Goal: Navigation & Orientation: Find specific page/section

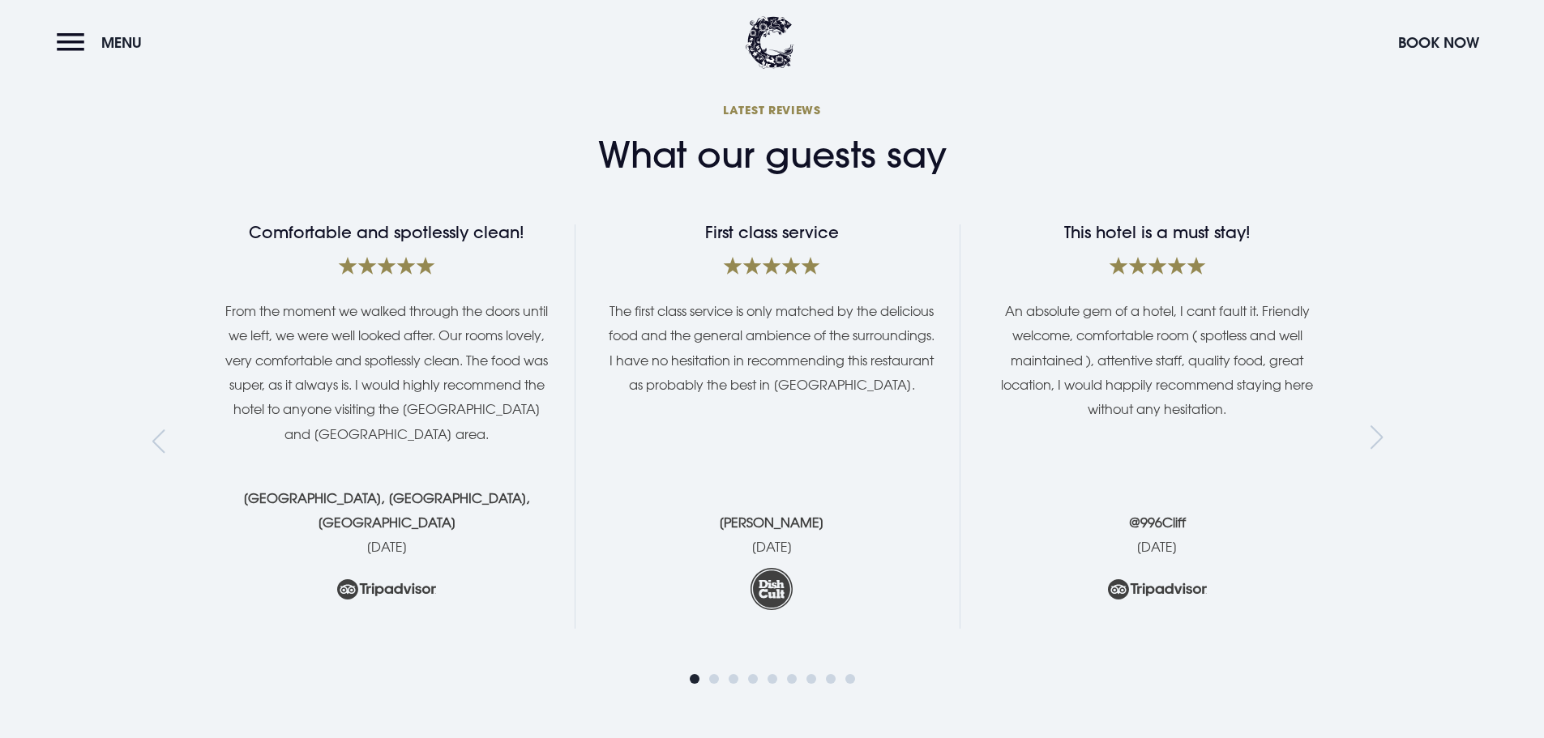
scroll to position [3160, 0]
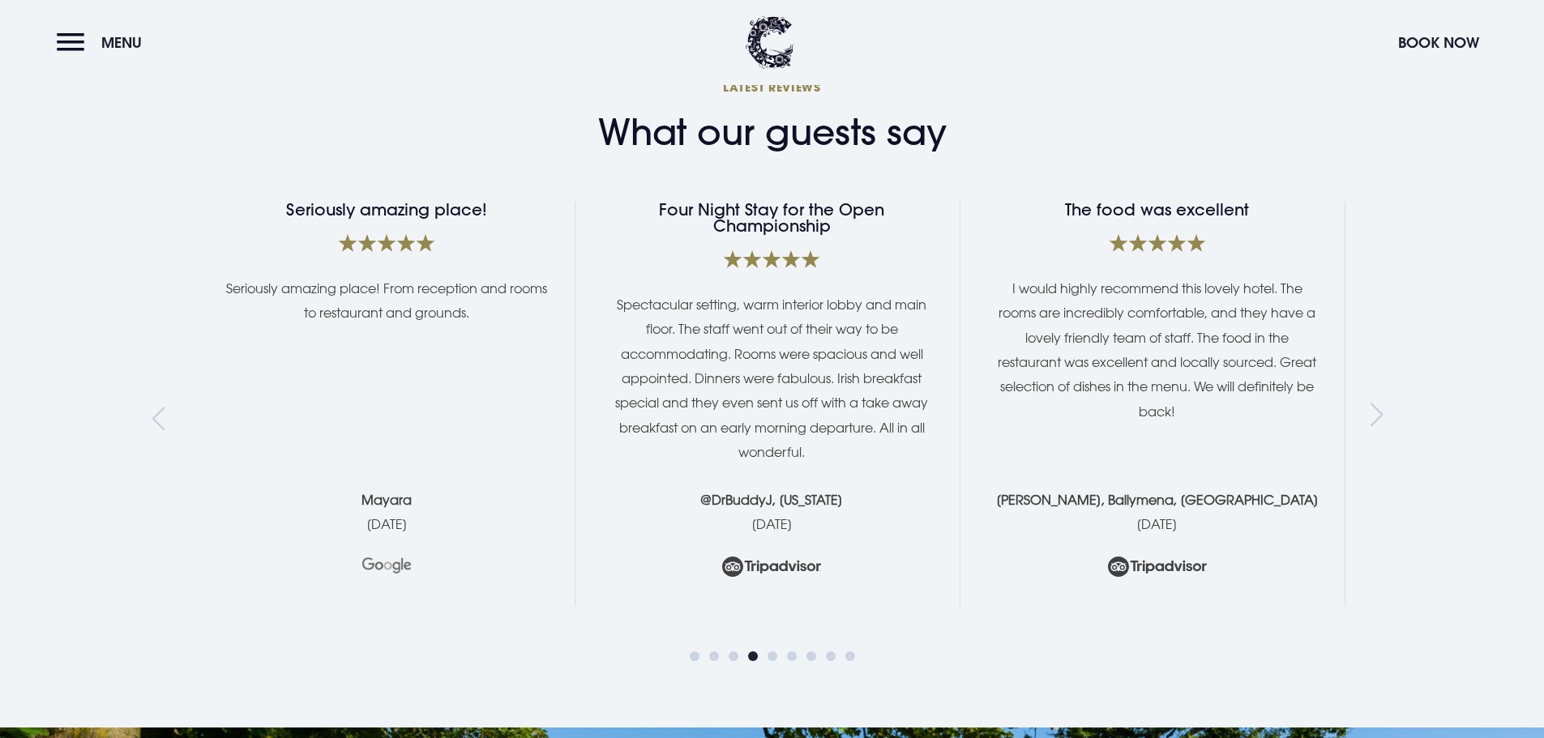
click at [158, 407] on div "Previous slide" at bounding box center [163, 419] width 22 height 24
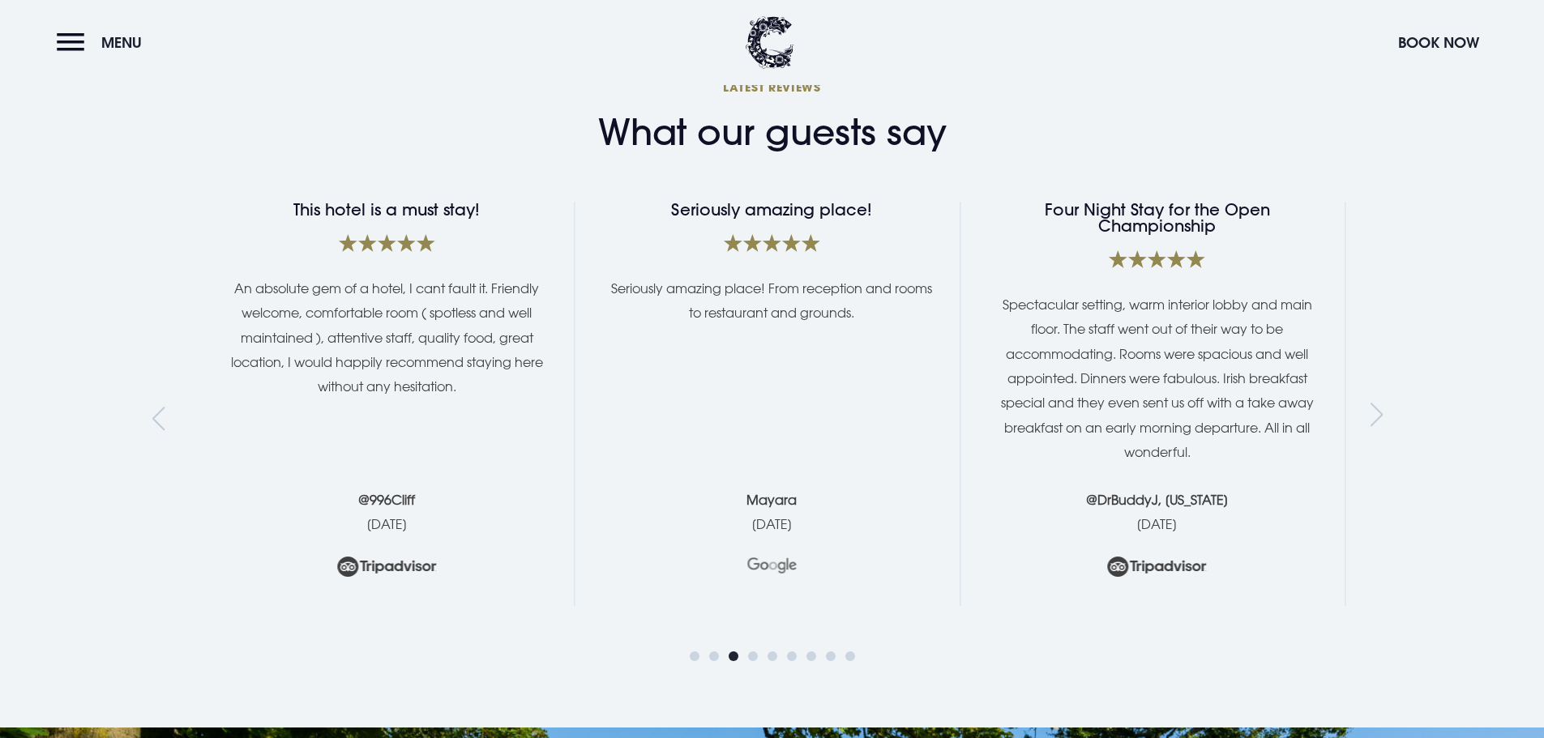
click at [154, 407] on div "Previous slide" at bounding box center [163, 419] width 22 height 24
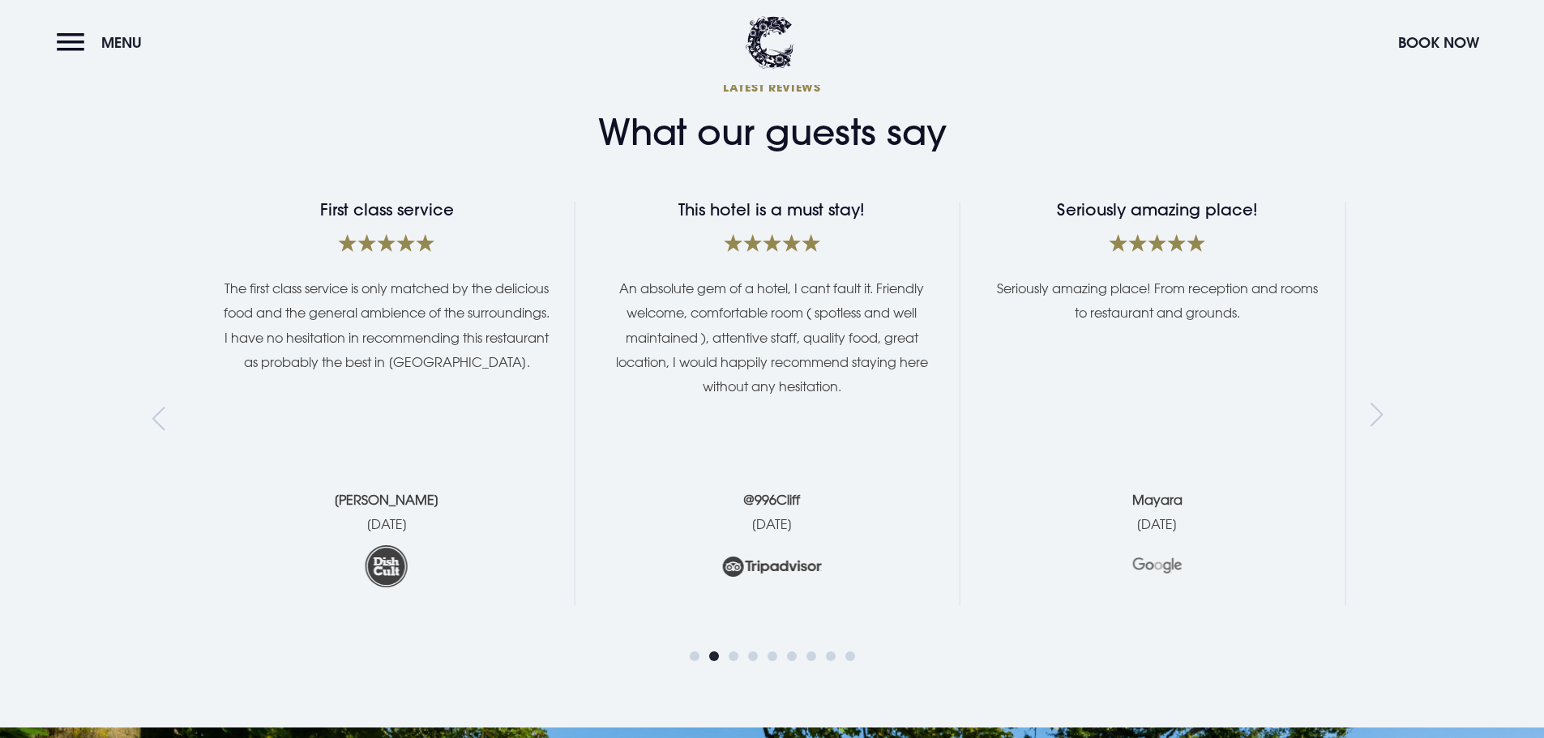
click at [156, 407] on div "Previous slide" at bounding box center [163, 419] width 22 height 24
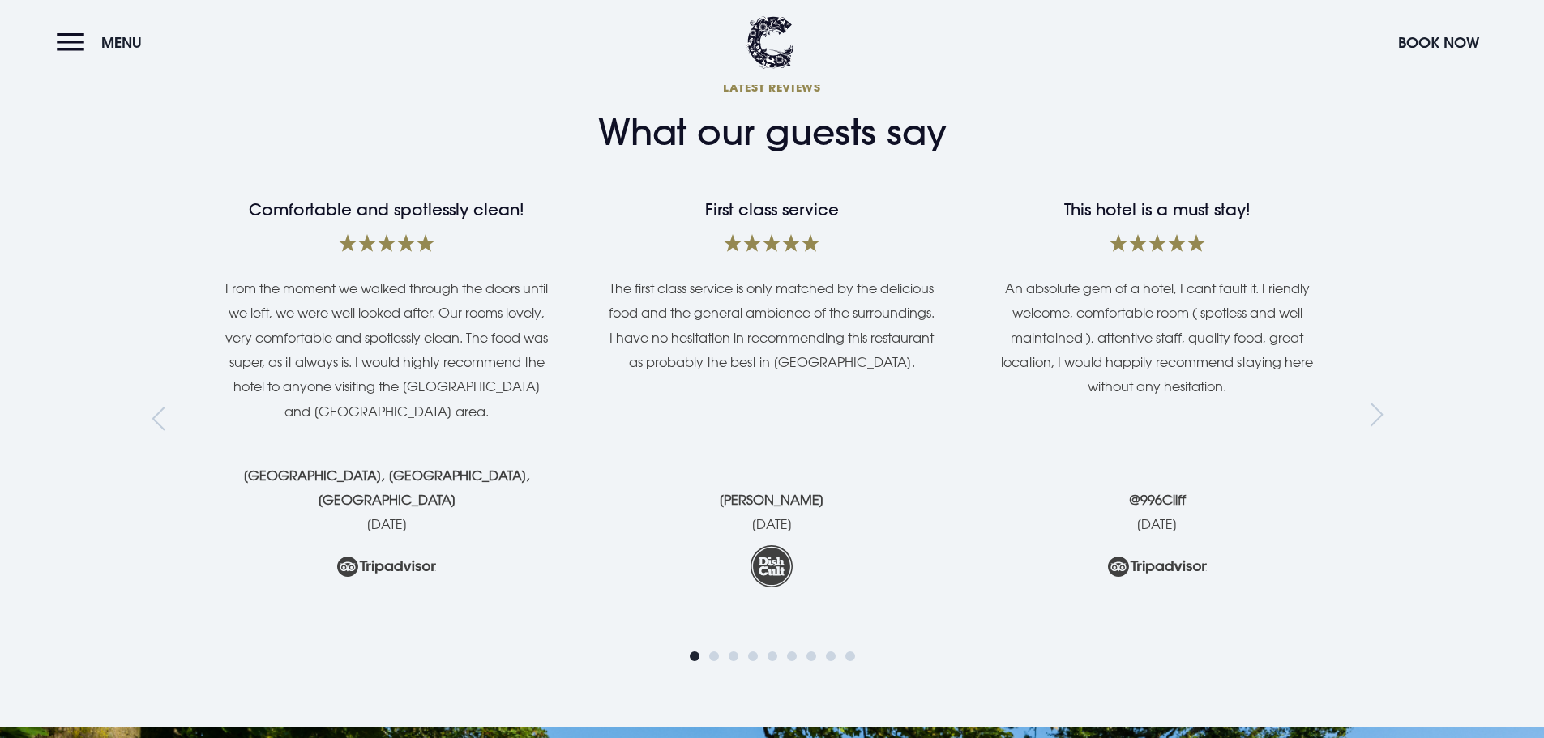
click at [164, 407] on div "Previous slide" at bounding box center [163, 419] width 22 height 24
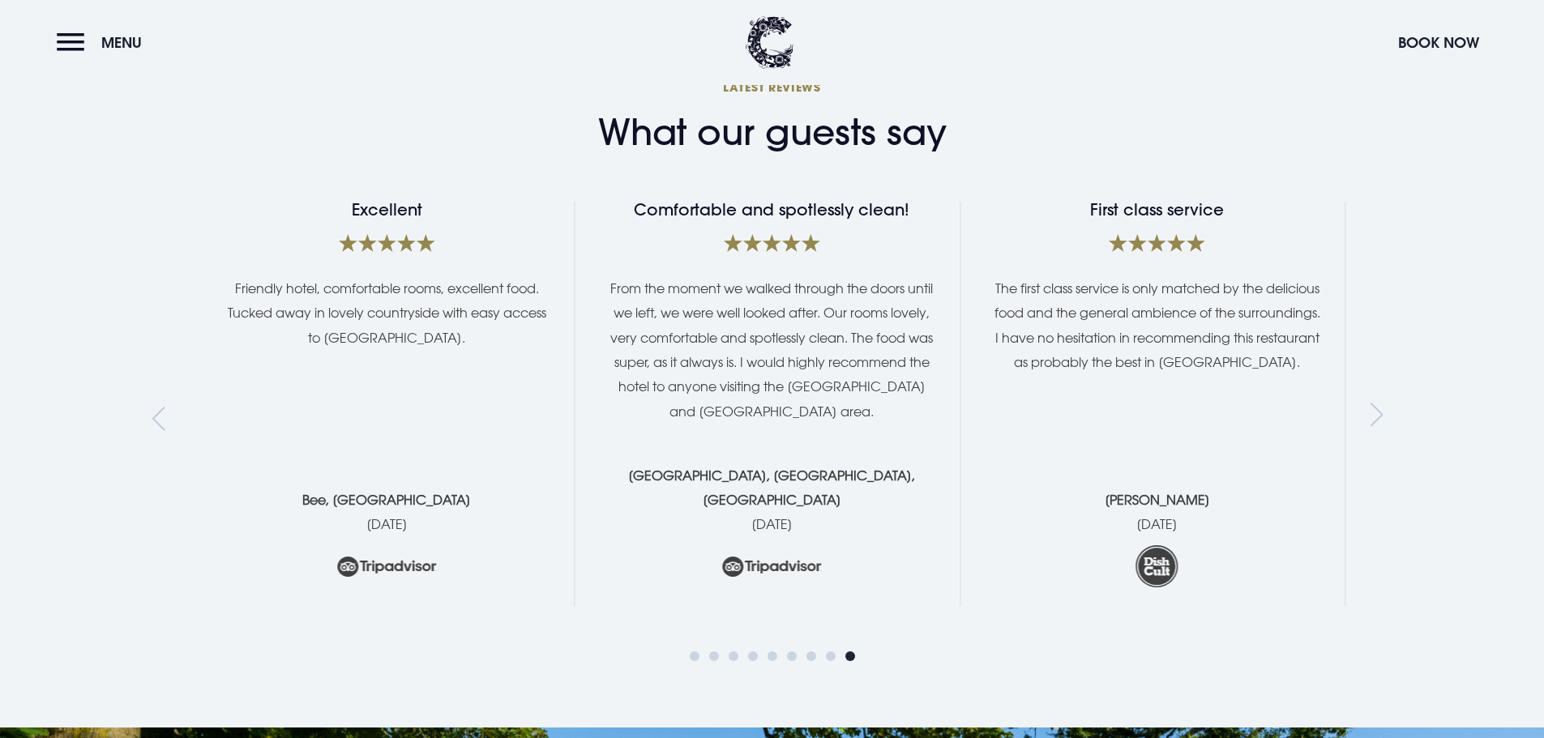
click at [164, 407] on div "Previous slide" at bounding box center [163, 419] width 22 height 24
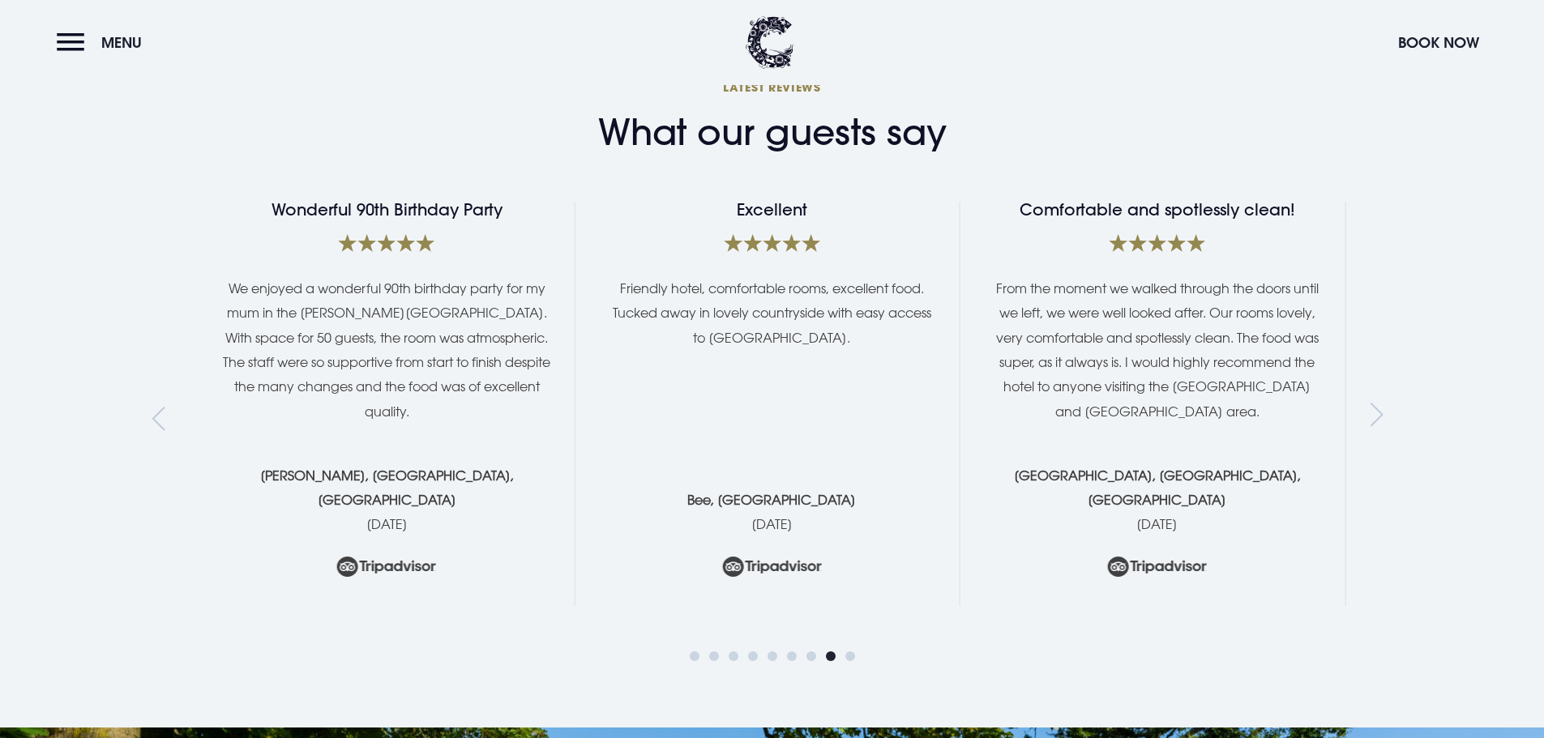
click at [164, 407] on div "Previous slide" at bounding box center [163, 419] width 22 height 24
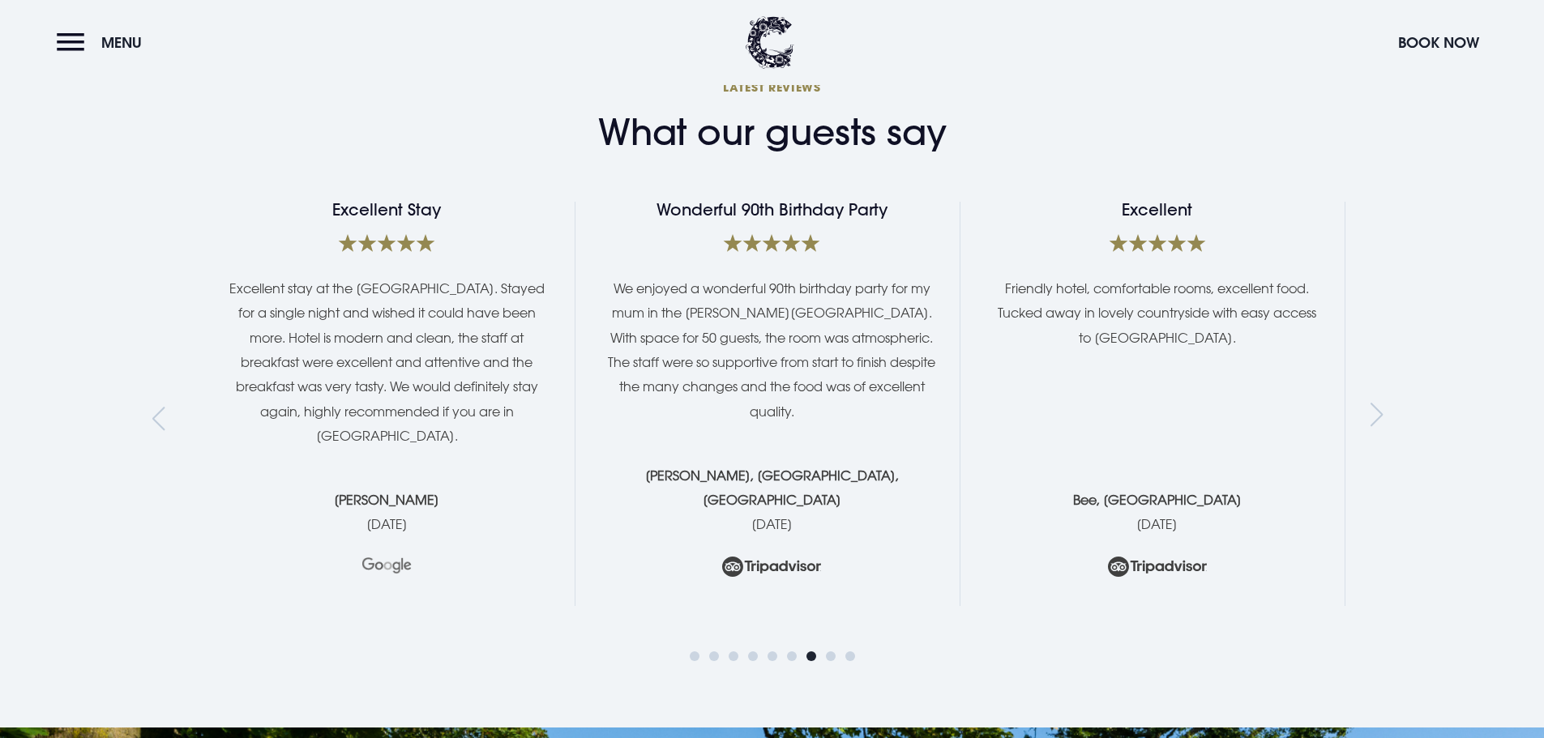
click at [156, 407] on div "Previous slide" at bounding box center [163, 419] width 22 height 24
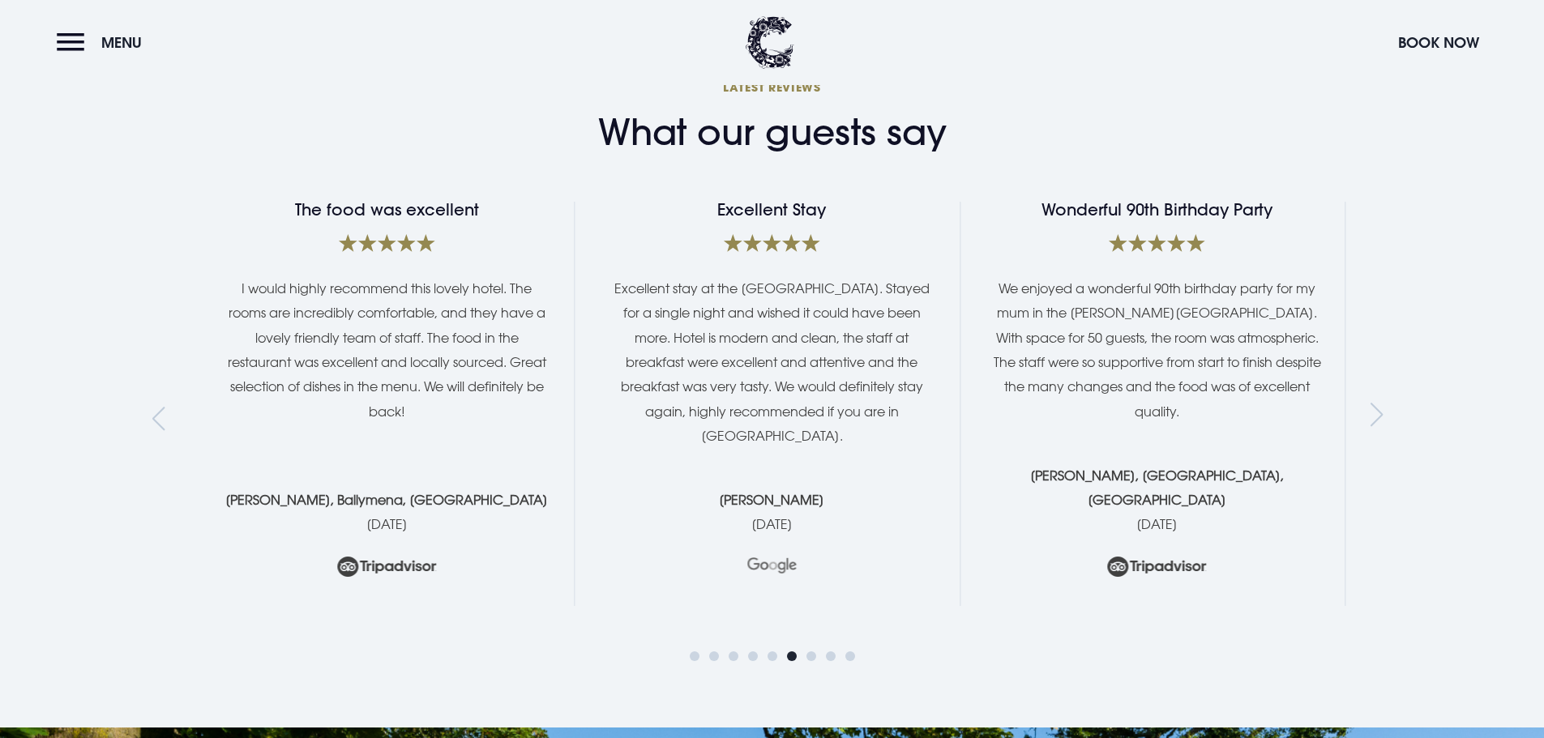
click at [163, 407] on div "Previous slide" at bounding box center [163, 419] width 22 height 24
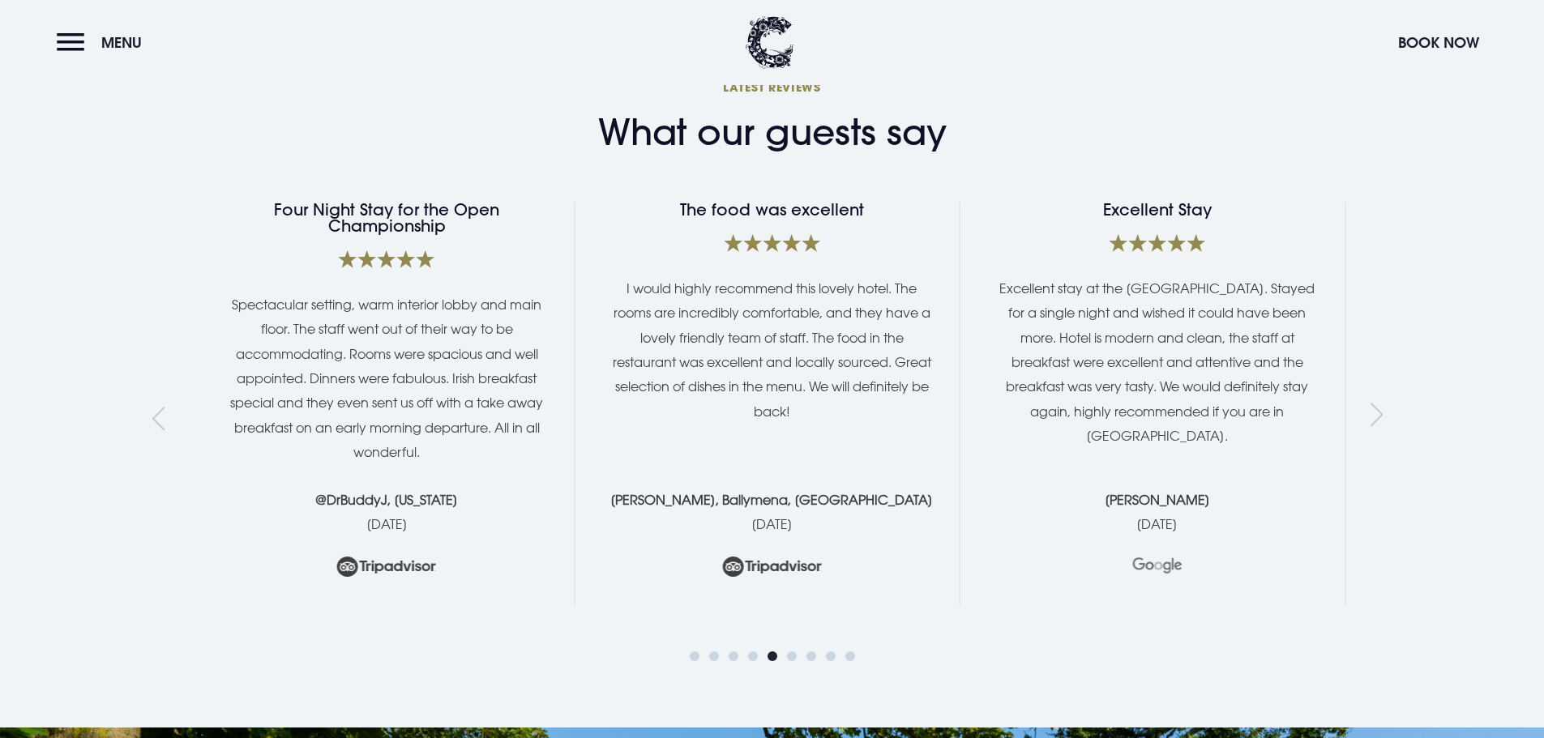
click at [162, 407] on div "Previous slide" at bounding box center [163, 419] width 22 height 24
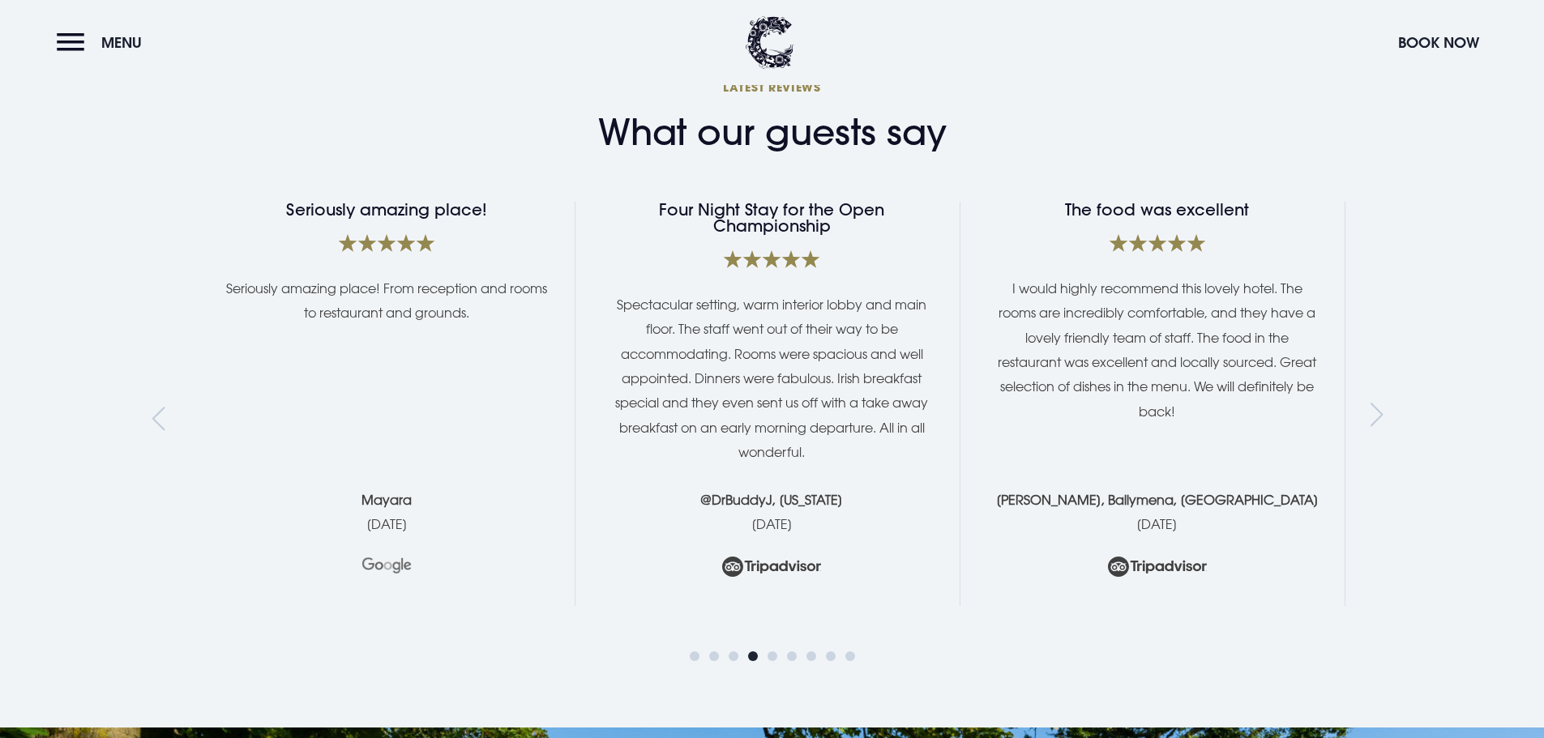
click at [162, 407] on div "Previous slide" at bounding box center [163, 419] width 22 height 24
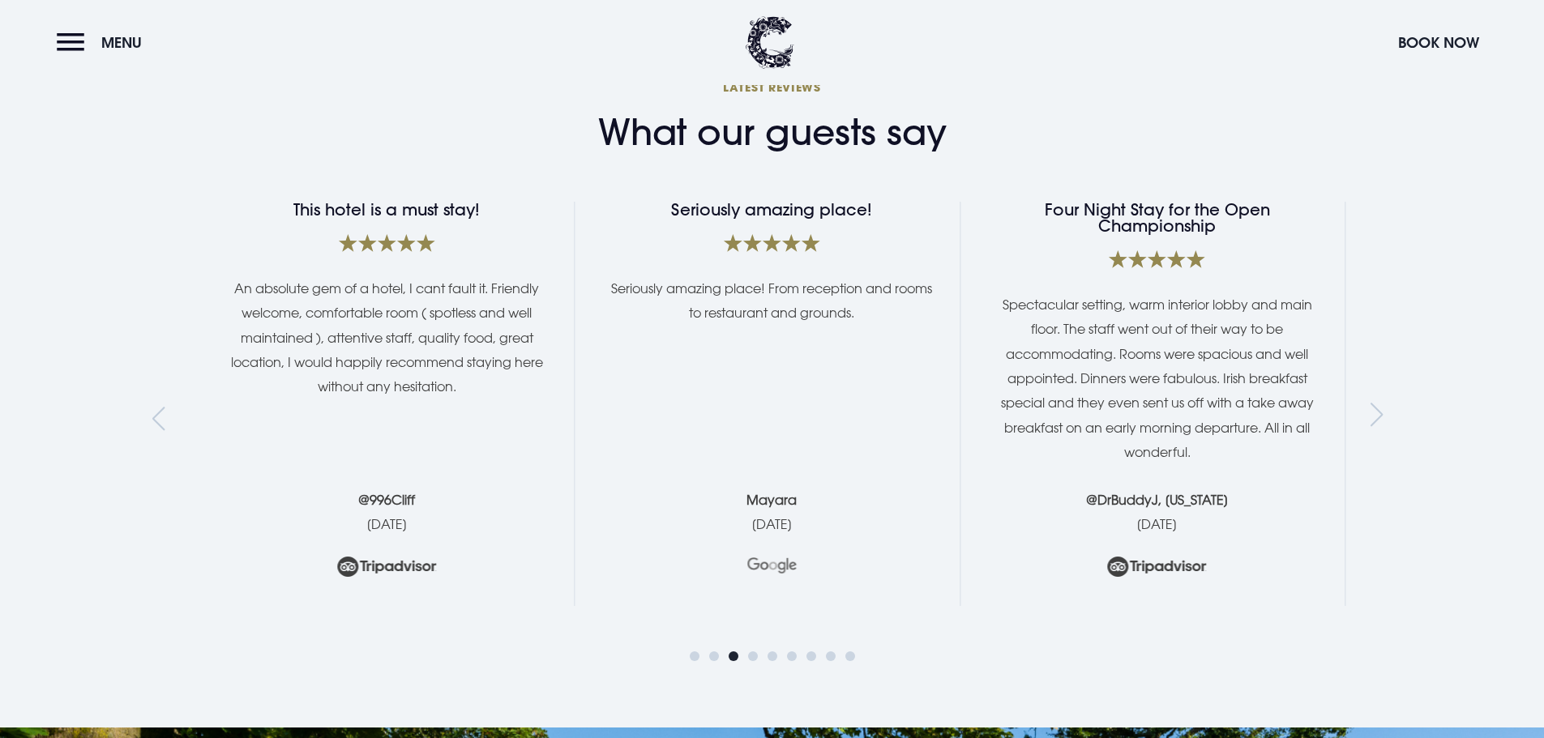
drag, startPoint x: 156, startPoint y: 383, endPoint x: 82, endPoint y: 436, distance: 90.6
click at [82, 436] on section "What our guests say Latest Reviews Excellent Stay Excellent stay at the [GEOGRA…" at bounding box center [772, 362] width 1544 height 732
click at [162, 407] on div "Previous slide" at bounding box center [163, 419] width 22 height 24
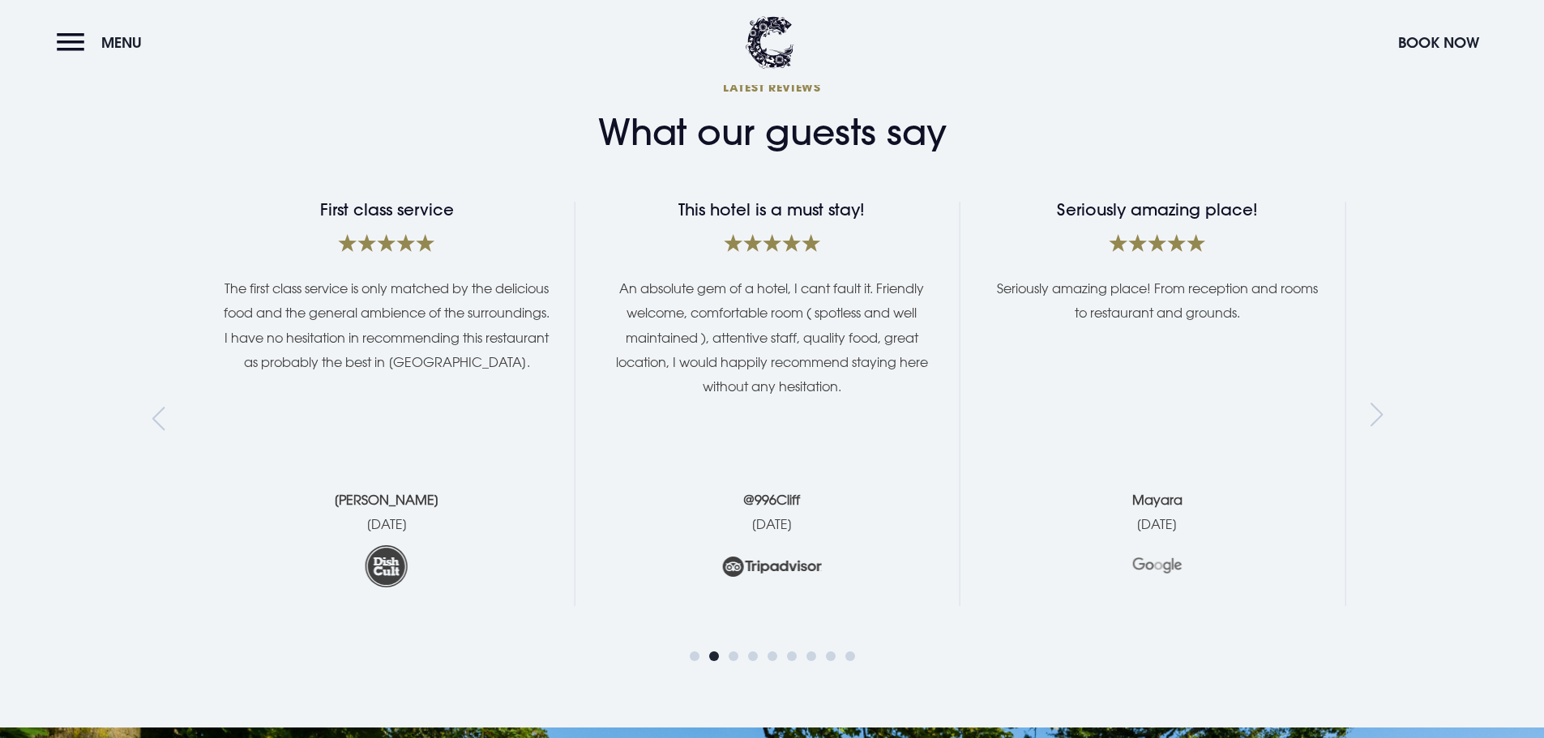
click at [164, 407] on div "Previous slide" at bounding box center [163, 419] width 22 height 24
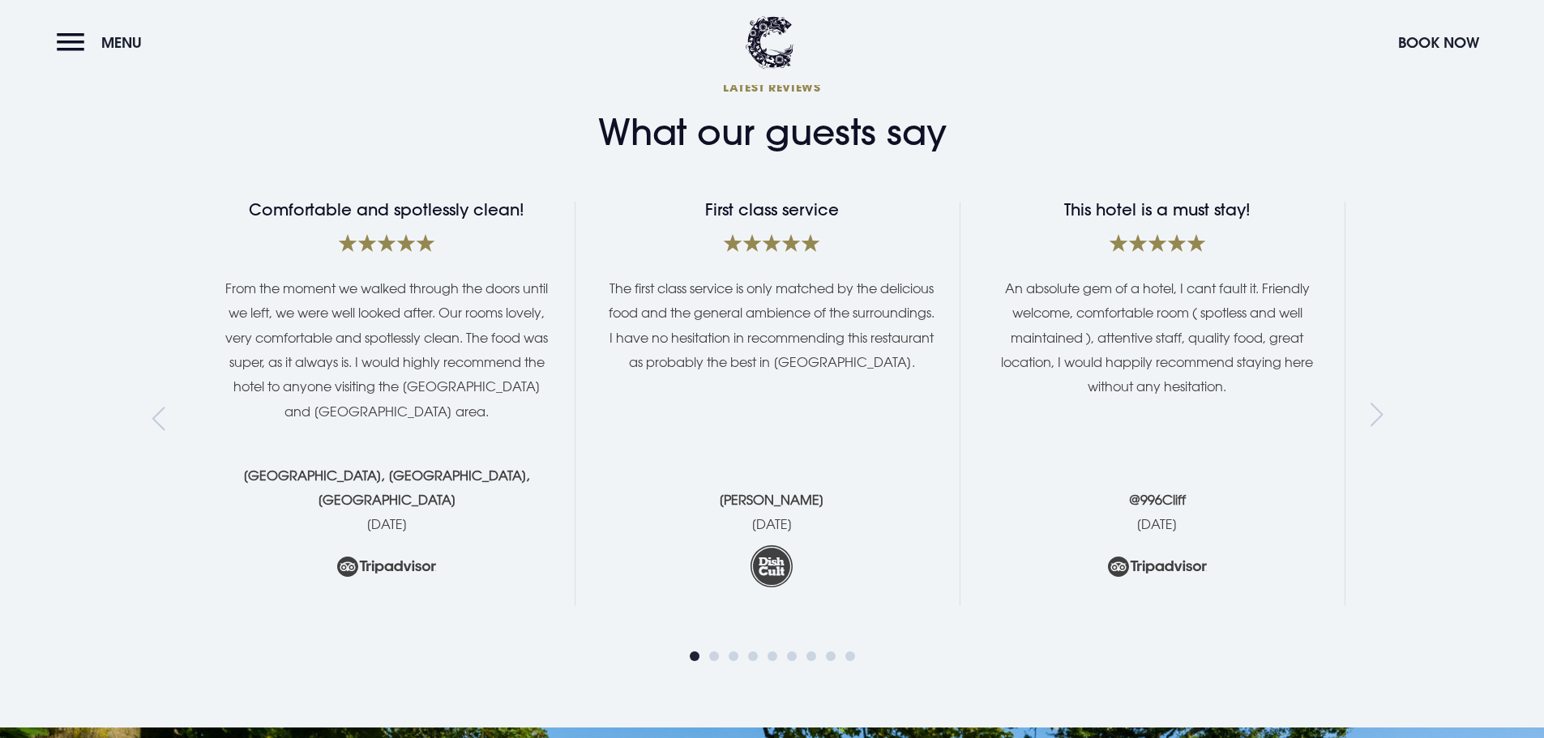
click at [164, 407] on div "Previous slide" at bounding box center [163, 419] width 22 height 24
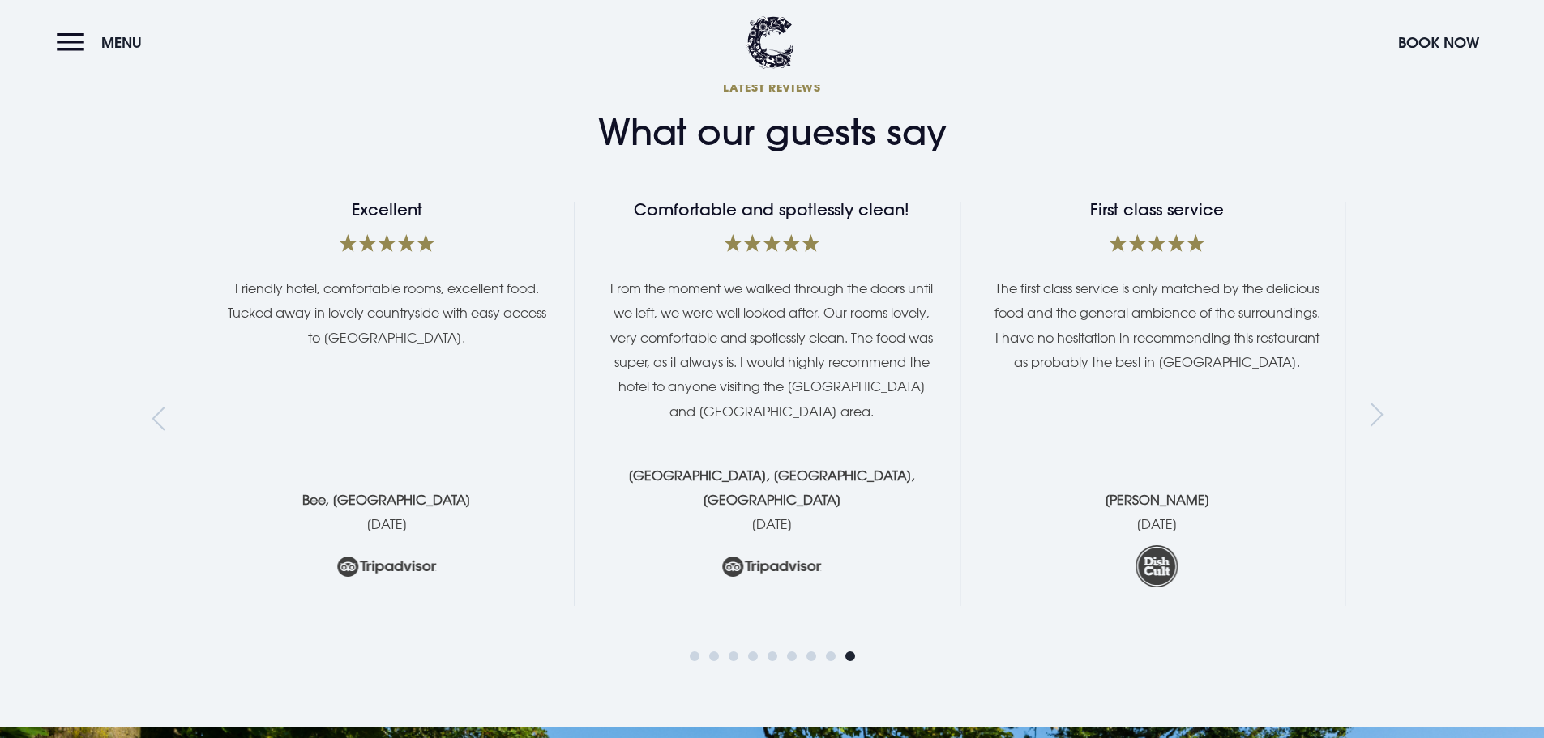
click at [164, 407] on div "Previous slide" at bounding box center [163, 419] width 22 height 24
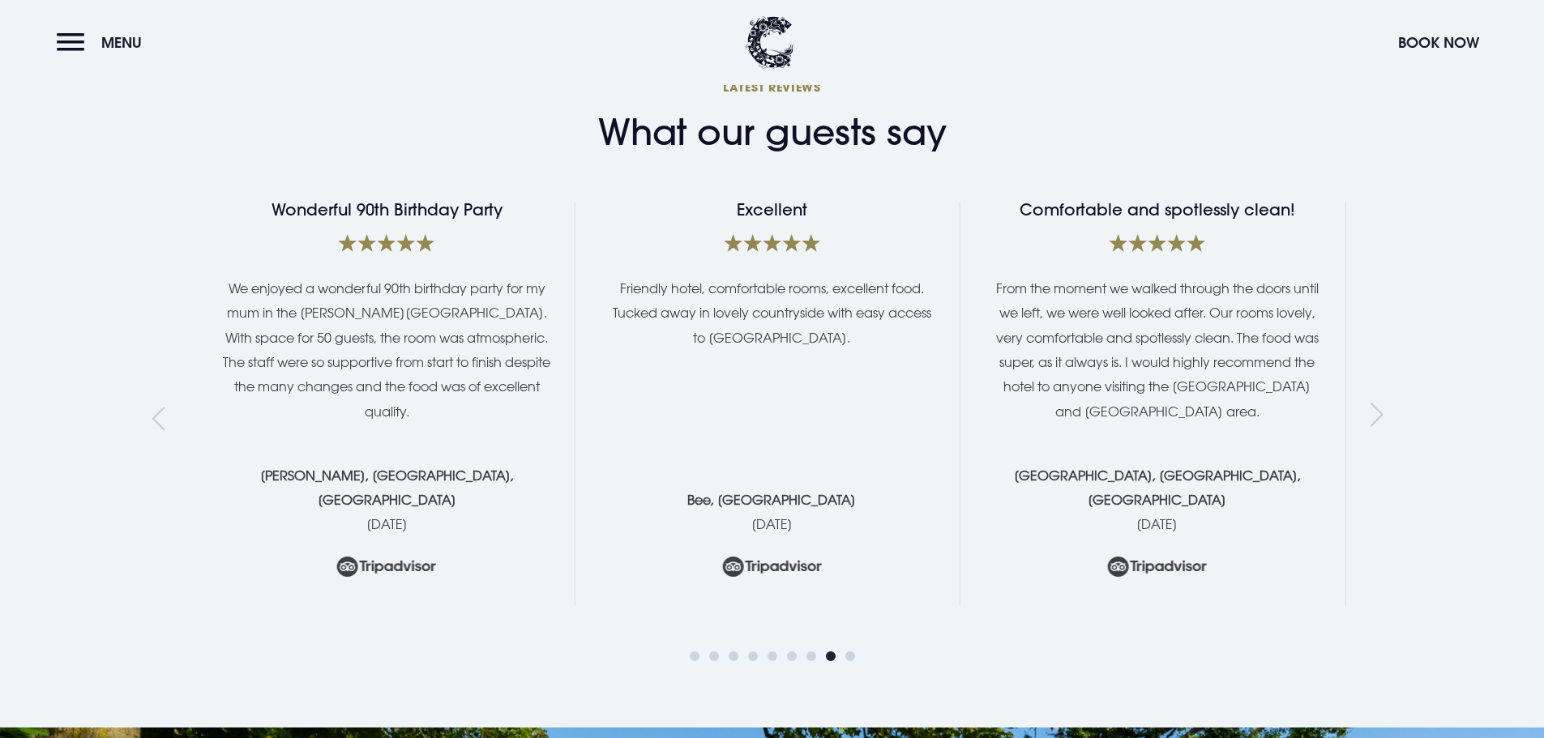
click at [164, 407] on div "Previous slide" at bounding box center [163, 419] width 22 height 24
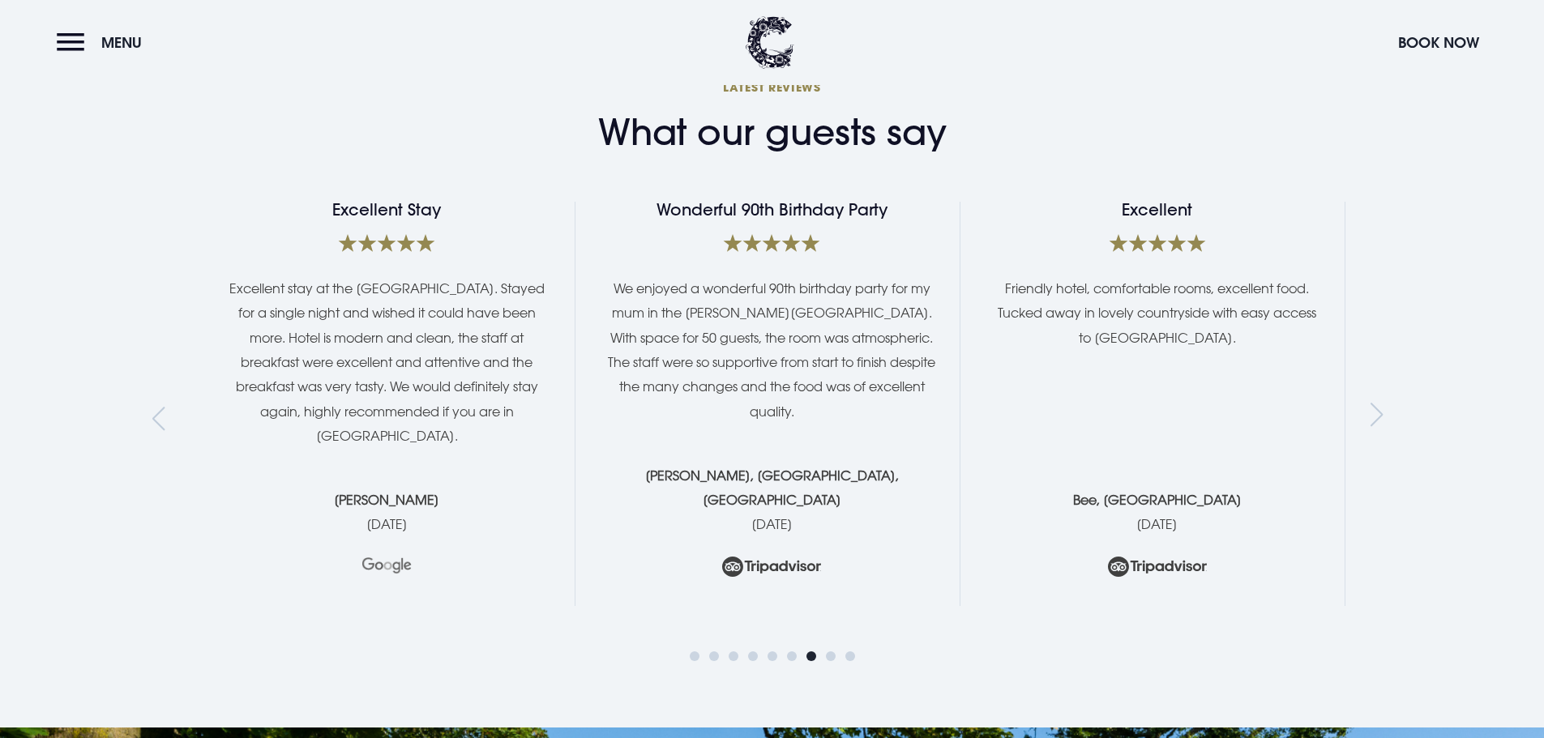
click at [164, 407] on div "Previous slide" at bounding box center [163, 419] width 22 height 24
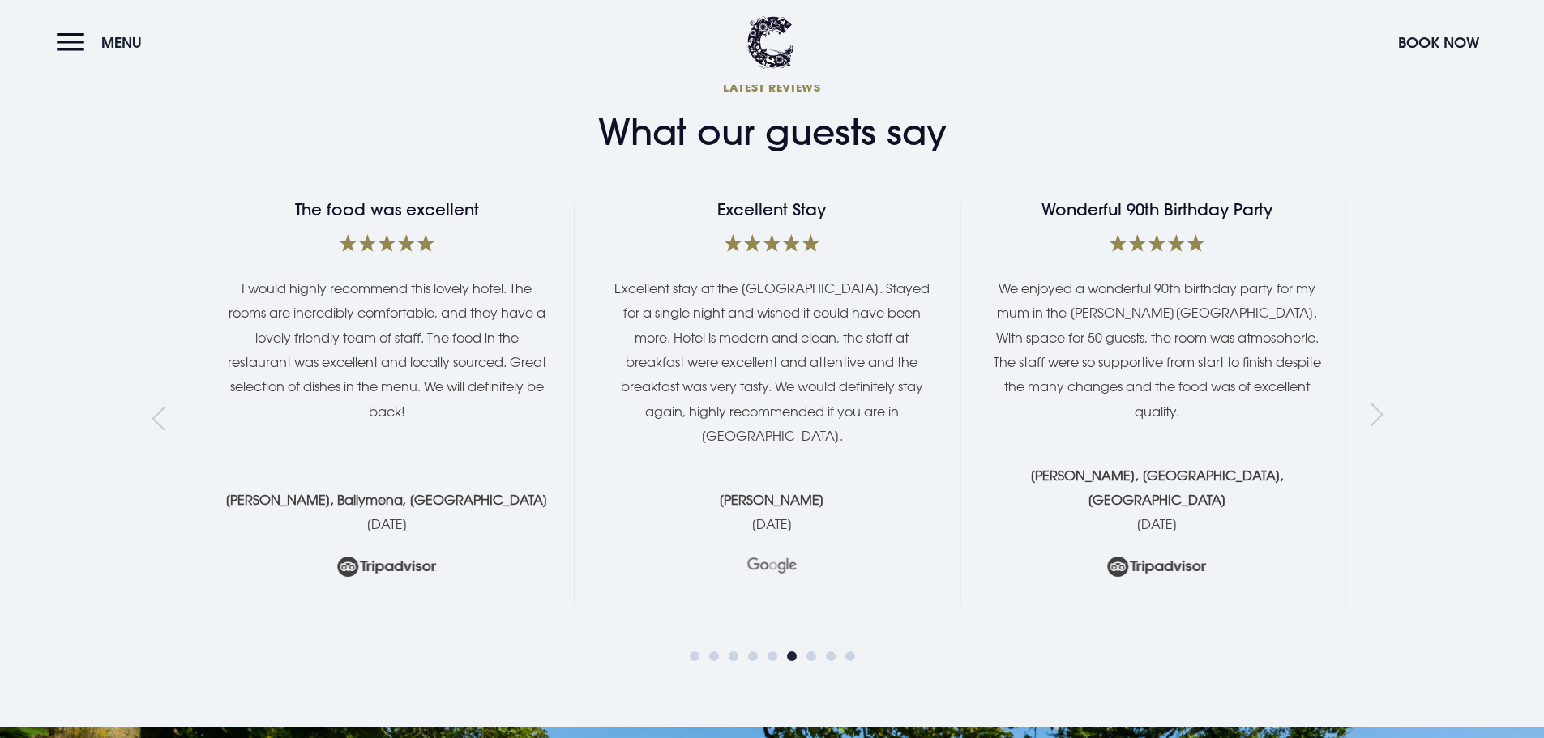
drag, startPoint x: 164, startPoint y: 384, endPoint x: 79, endPoint y: 384, distance: 84.3
click at [79, 384] on section "What our guests say Latest Reviews Excellent Stay Excellent stay at the [GEOGRA…" at bounding box center [772, 362] width 1544 height 732
click at [159, 407] on div "Previous slide" at bounding box center [163, 419] width 22 height 24
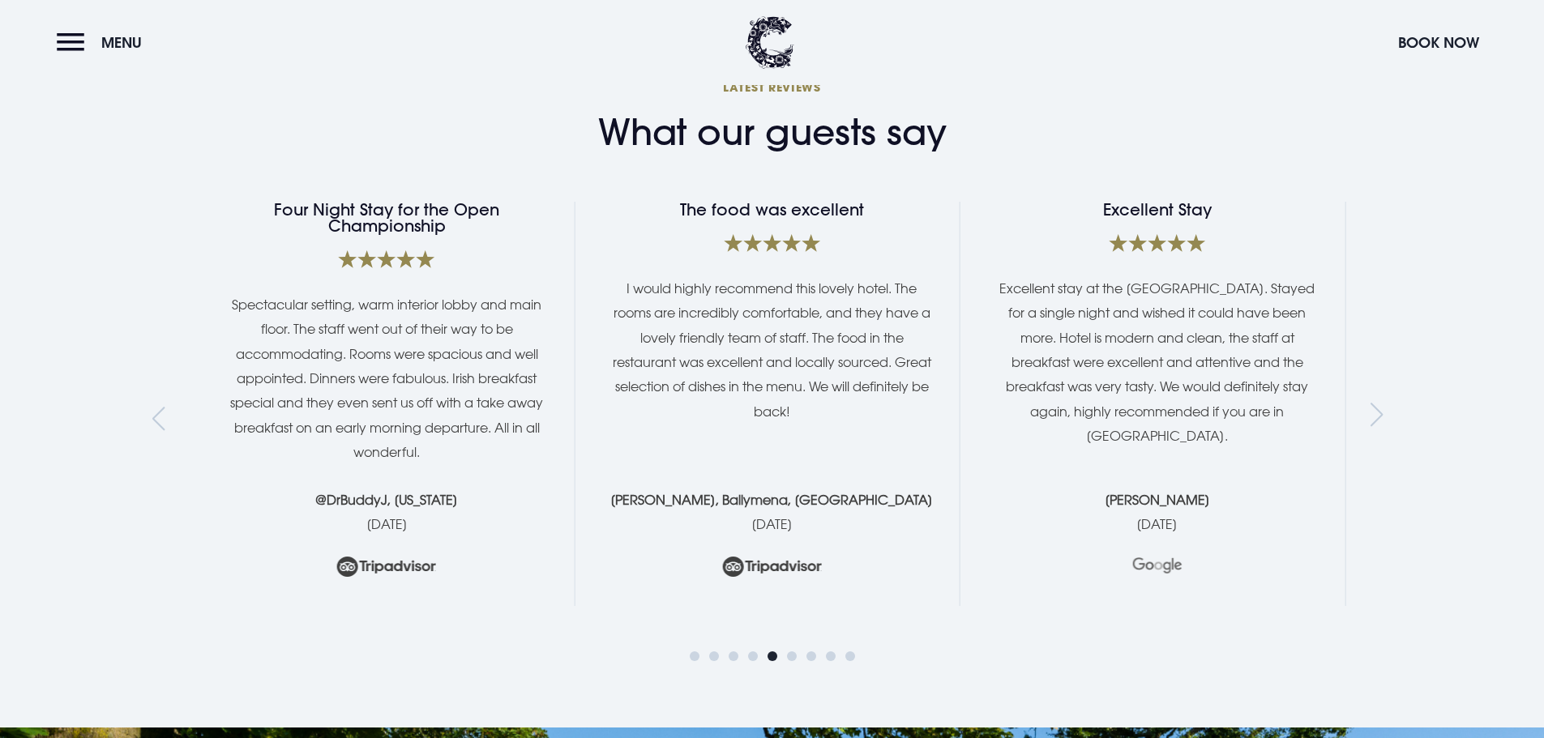
click at [159, 407] on div "Previous slide" at bounding box center [163, 419] width 22 height 24
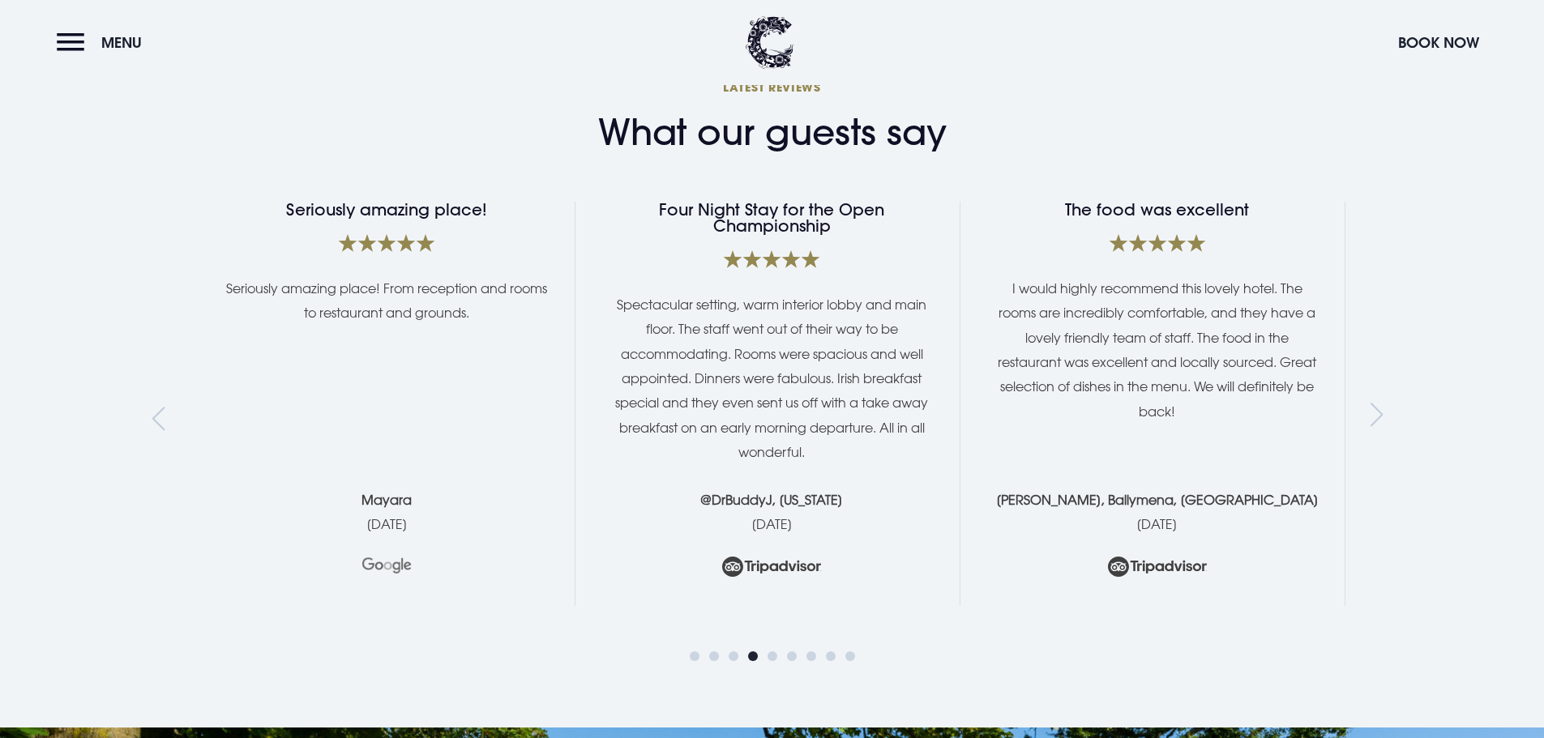
click at [159, 407] on div "Previous slide" at bounding box center [163, 419] width 22 height 24
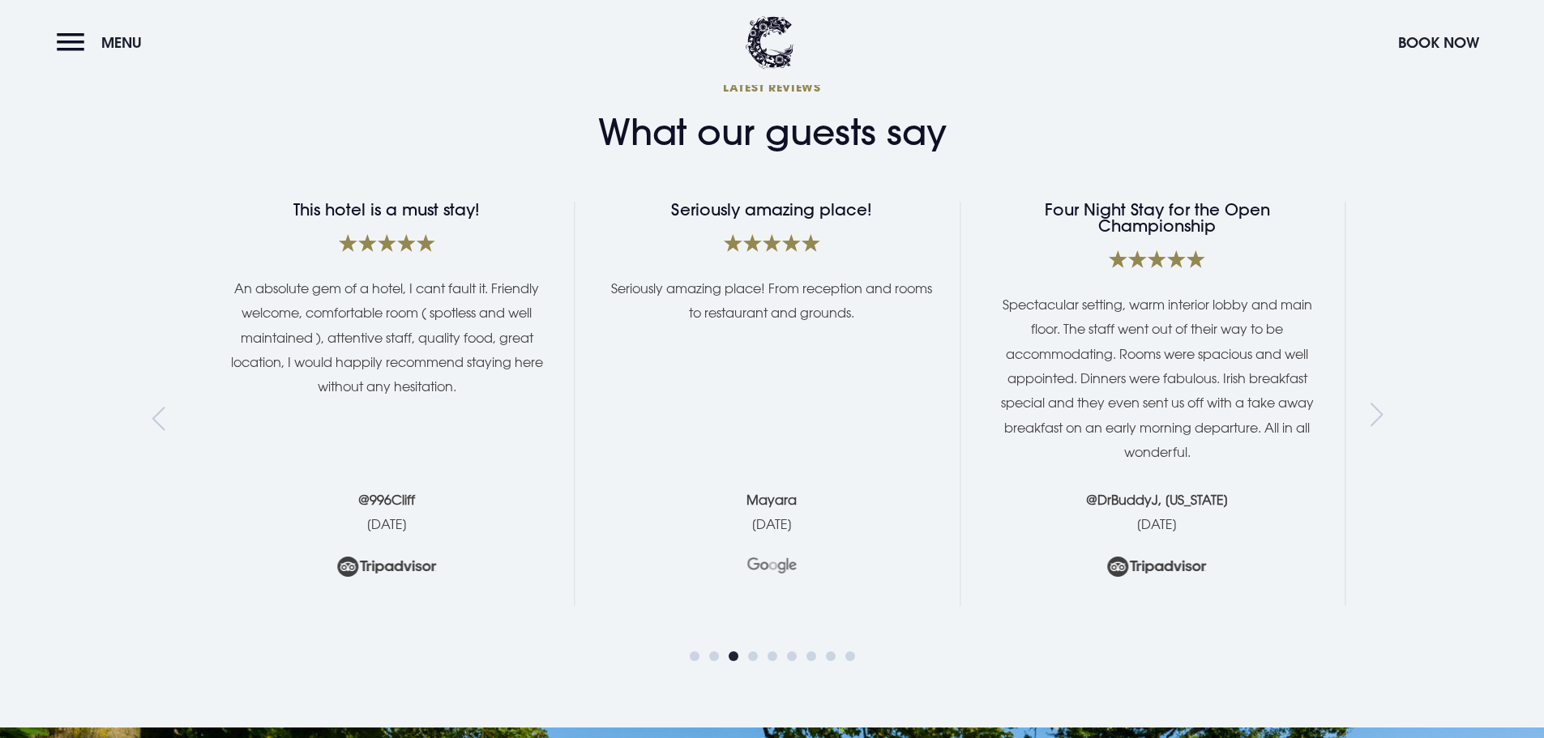
click at [162, 407] on div "Previous slide" at bounding box center [163, 419] width 22 height 24
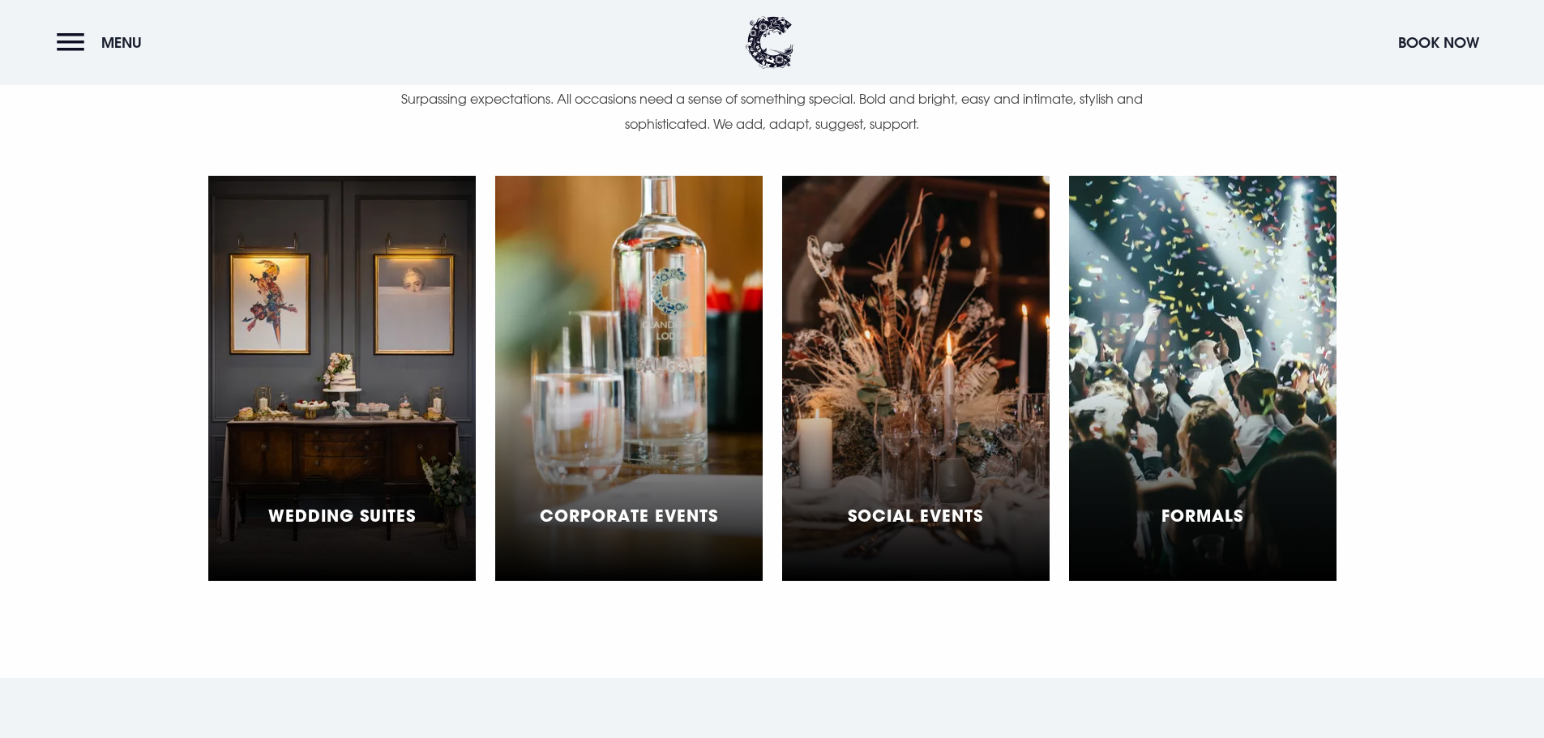
scroll to position [4962, 0]
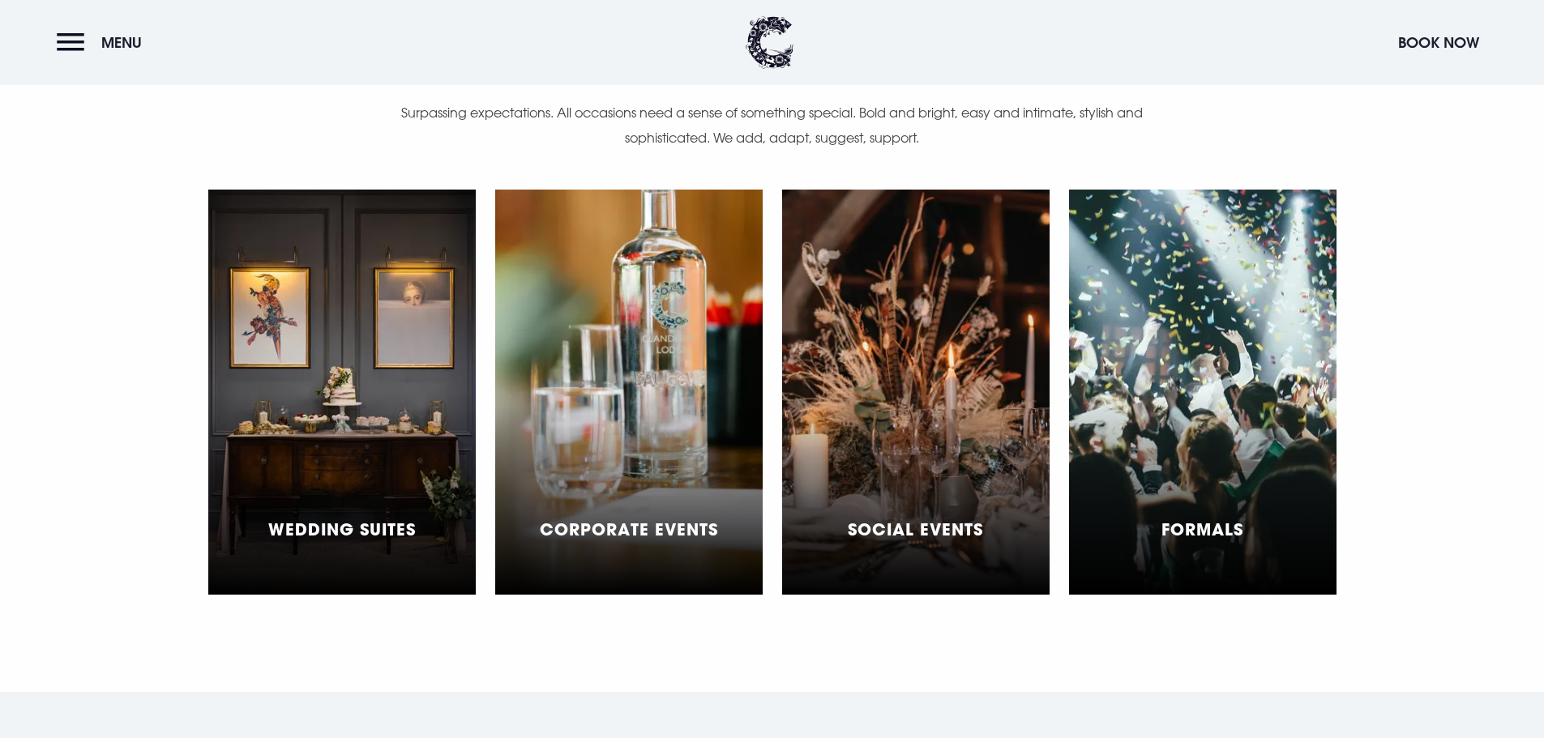
click at [934, 365] on div "Social Events" at bounding box center [915, 392] width 267 height 405
